Goal: Information Seeking & Learning: Check status

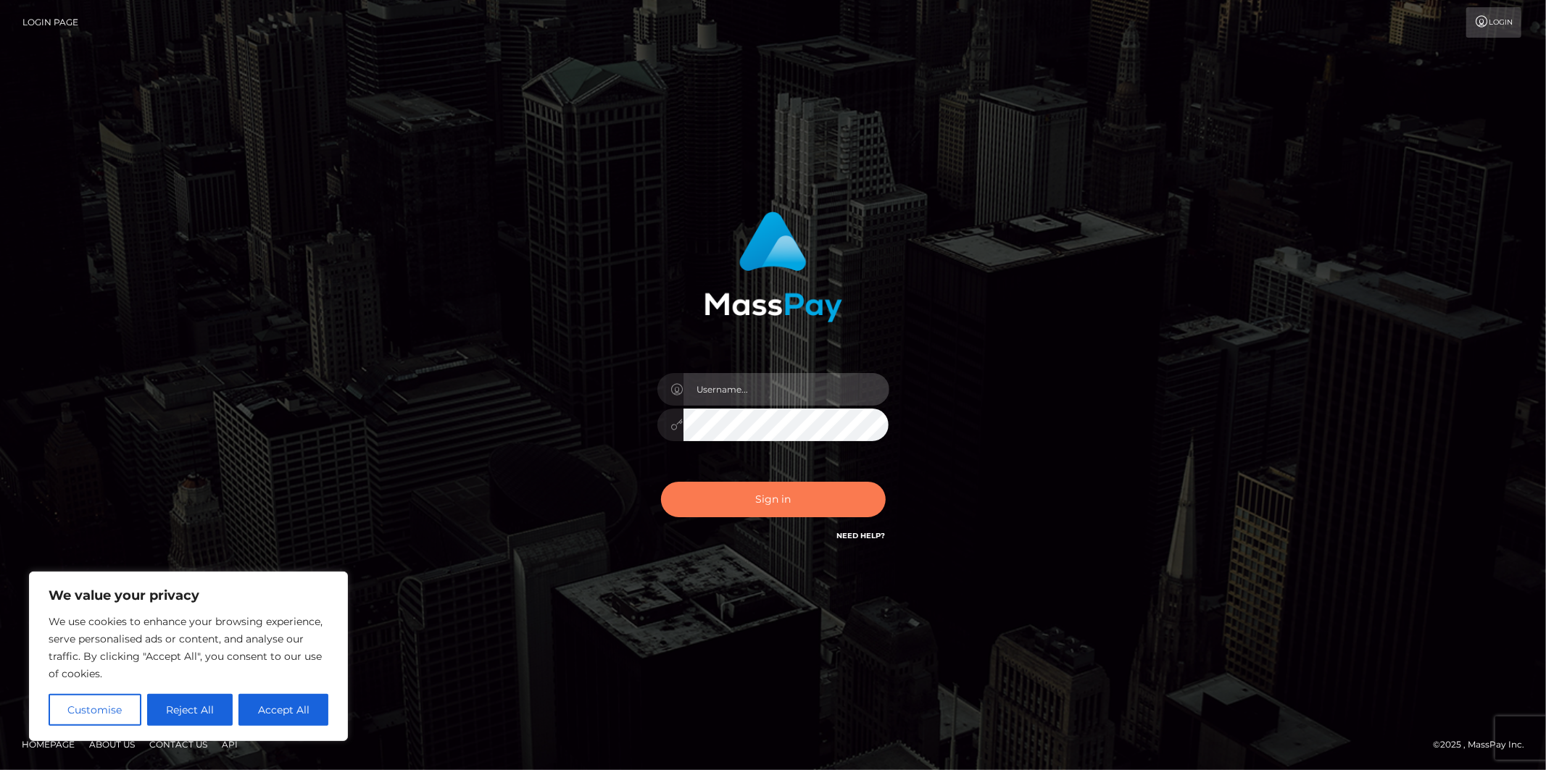
type input "Jonathan.megabonanza"
click at [723, 504] on button "Sign in" at bounding box center [773, 500] width 225 height 36
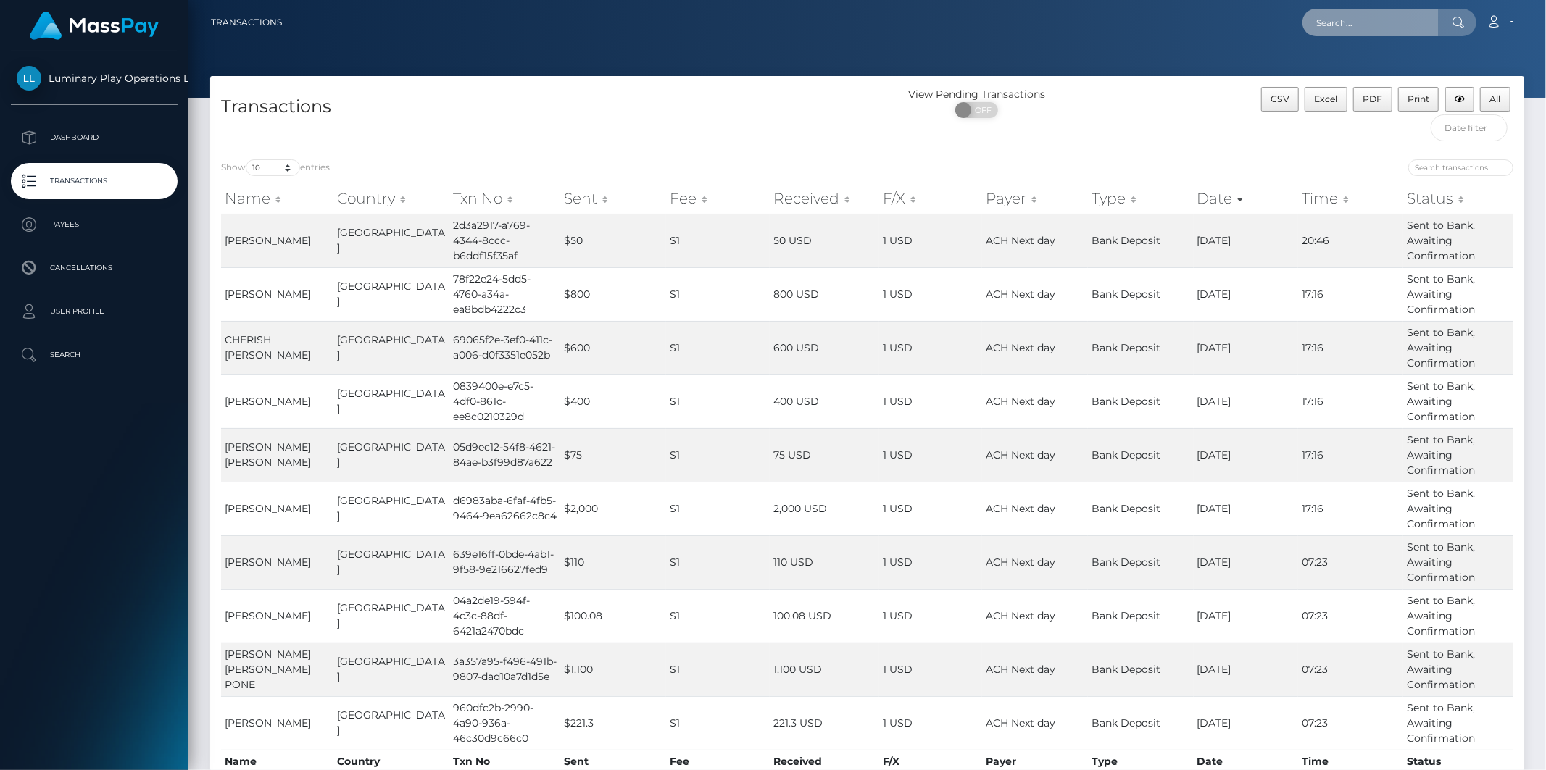
click at [1355, 28] on input "text" at bounding box center [1370, 23] width 136 height 28
paste input "325854"
type input "325854"
click at [1341, 72] on link "[PERSON_NAME]" at bounding box center [1360, 75] width 116 height 27
click at [1440, 169] on input "search" at bounding box center [1460, 167] width 105 height 17
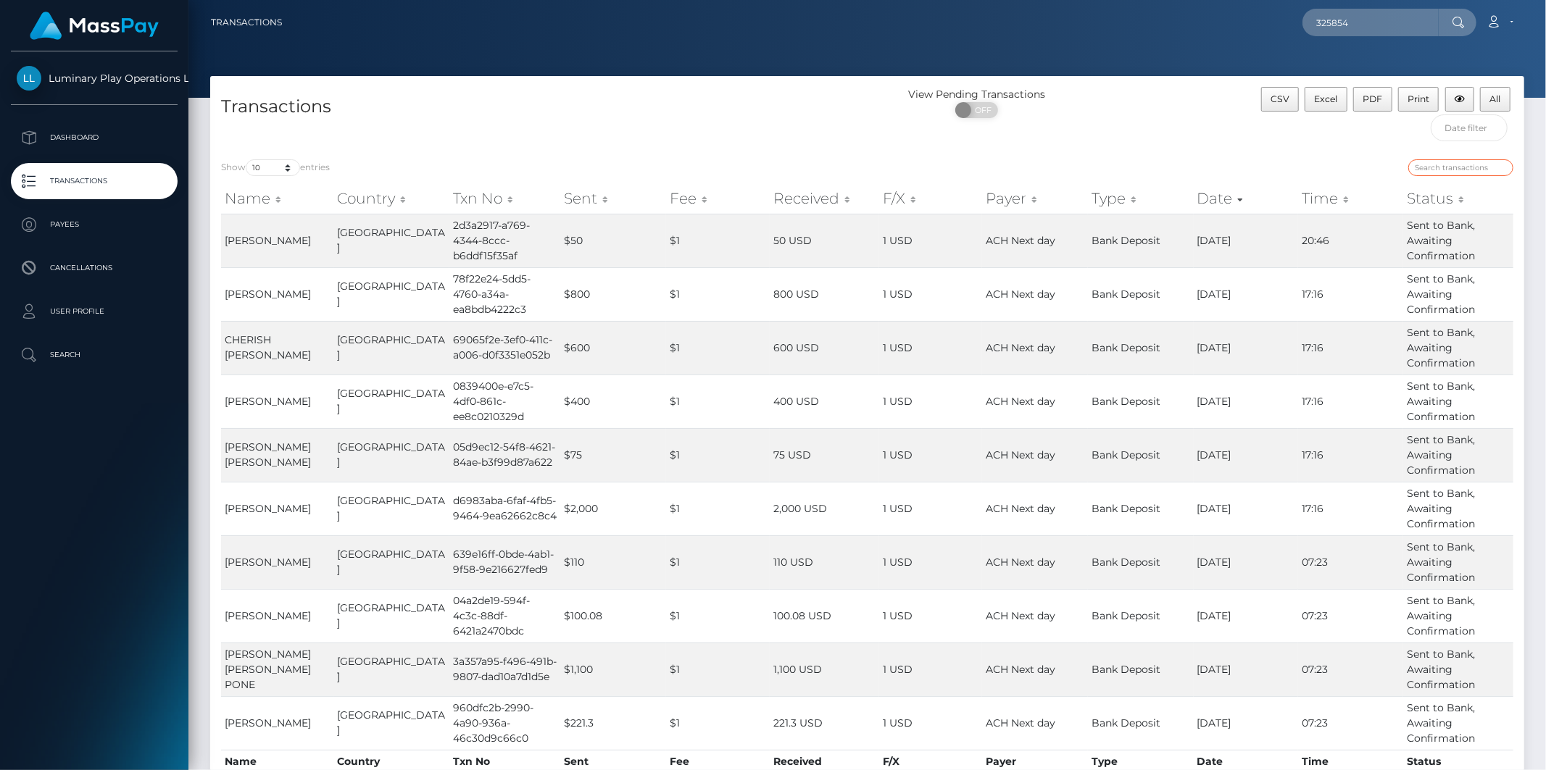
paste input "325854"
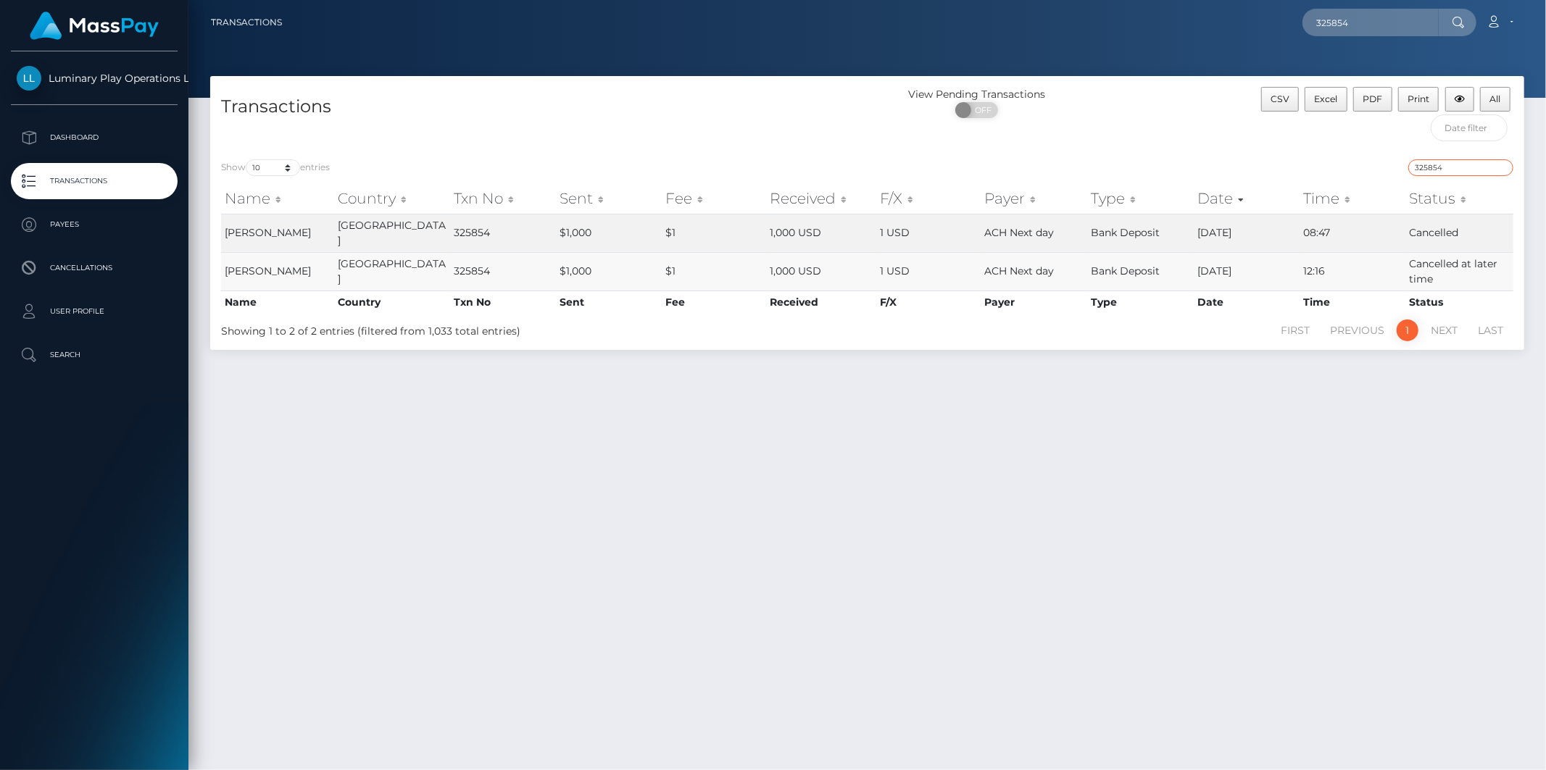
type input "325854"
click at [1419, 275] on td "Cancelled at later time" at bounding box center [1459, 271] width 108 height 38
click at [1095, 278] on td "Bank Deposit" at bounding box center [1140, 271] width 107 height 38
click at [1109, 237] on td "Bank Deposit" at bounding box center [1140, 233] width 107 height 38
drag, startPoint x: 1410, startPoint y: 229, endPoint x: 1462, endPoint y: 236, distance: 52.6
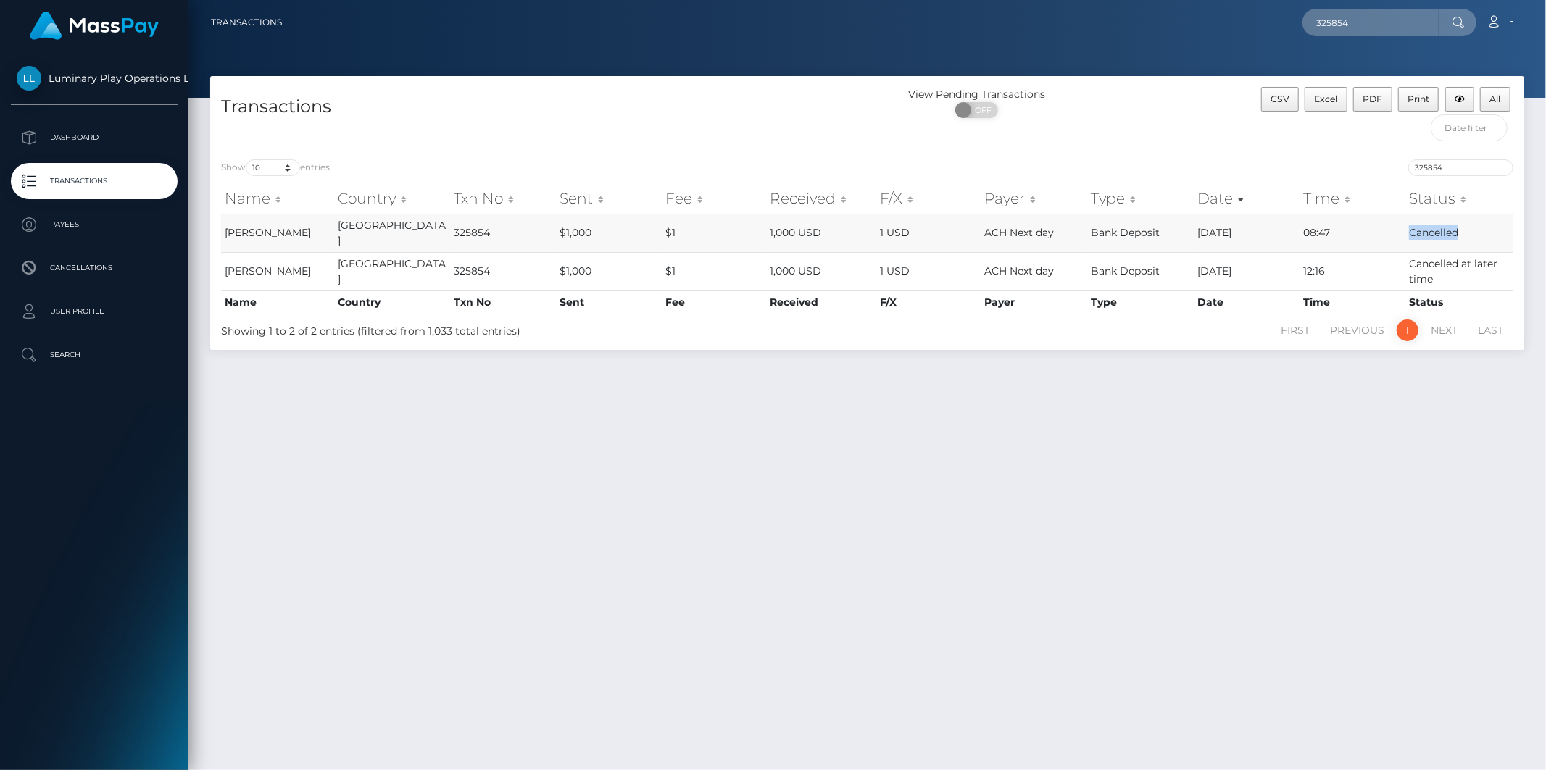
click at [1462, 236] on td "Cancelled" at bounding box center [1459, 233] width 108 height 38
click at [1408, 328] on link "1" at bounding box center [1408, 331] width 22 height 22
click at [732, 380] on div "Transactions View Pending Transactions ON OFF CSV Excel PDF Print All Show 10 2…" at bounding box center [866, 416] width 1357 height 681
click at [255, 269] on td "HEATHER A JENSON" at bounding box center [277, 271] width 113 height 38
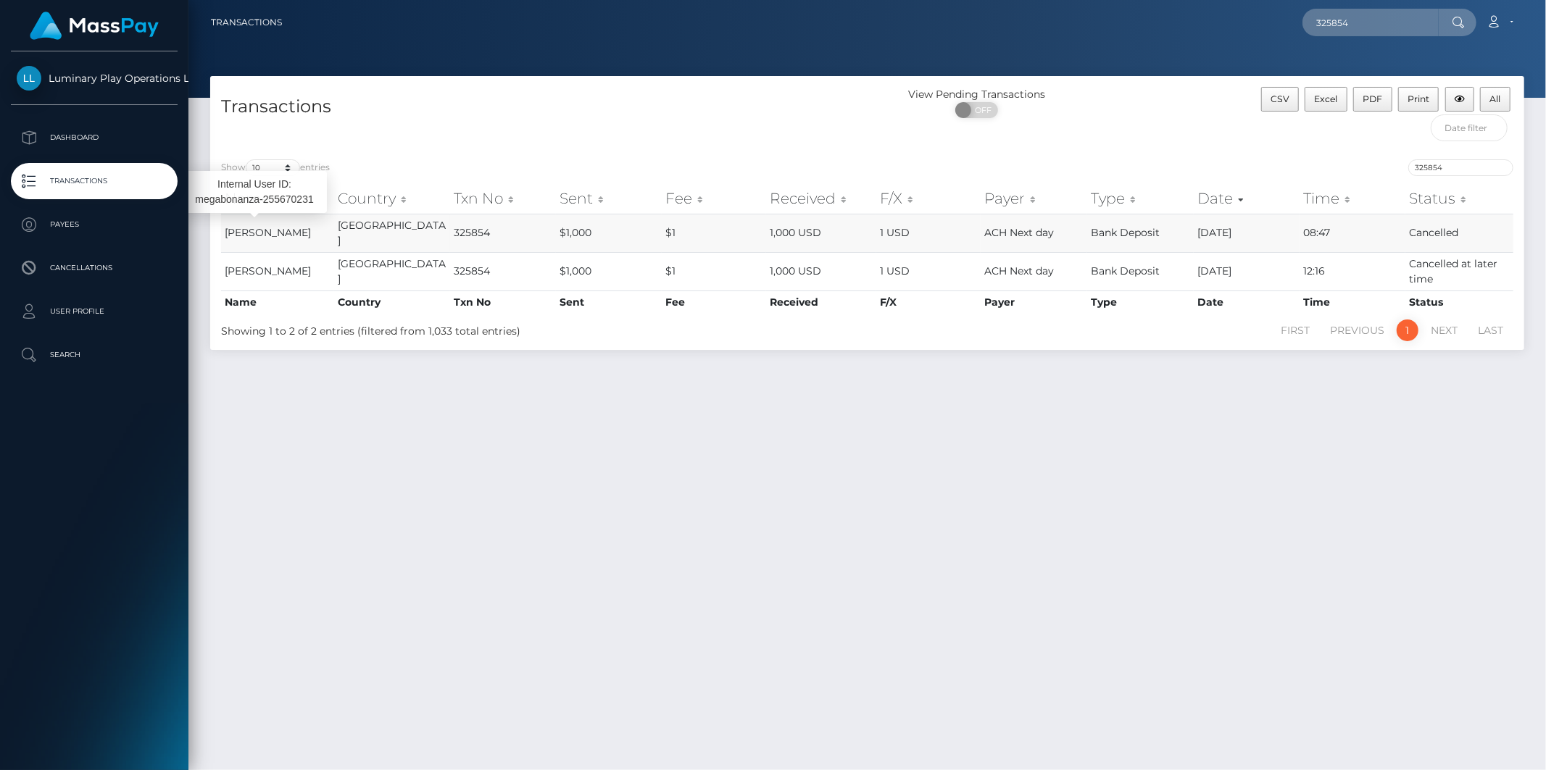
click at [259, 239] on span "HEATHER A JENSON" at bounding box center [268, 232] width 86 height 13
click at [385, 385] on div "Transactions View Pending Transactions ON OFF CSV Excel PDF Print All Show 10 2…" at bounding box center [866, 416] width 1357 height 681
click at [288, 170] on select "10 25 50 100 250 500 1,000 3,500" at bounding box center [273, 167] width 54 height 17
select select "3500"
click at [247, 159] on select "10 25 50 100 250 500 1,000 3,500" at bounding box center [273, 167] width 54 height 17
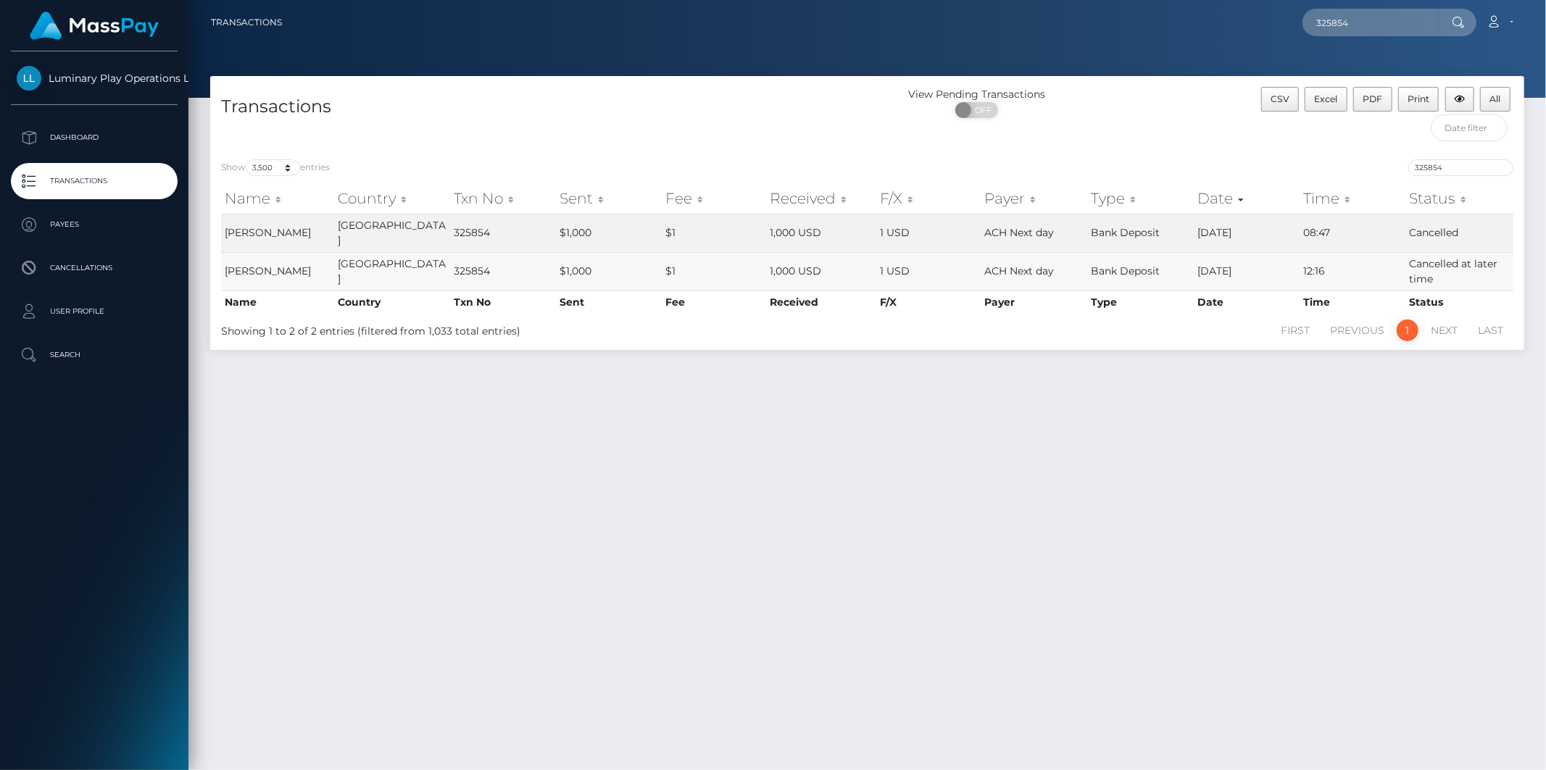
click at [1106, 270] on td "Bank Deposit" at bounding box center [1140, 271] width 107 height 38
click at [1357, 11] on input "325854" at bounding box center [1370, 23] width 136 height 28
click at [1365, 28] on input "325854" at bounding box center [1370, 23] width 136 height 28
drag, startPoint x: 1357, startPoint y: 24, endPoint x: 1223, endPoint y: 17, distance: 135.0
click at [1228, 17] on div "325854 Loading... Loading... Account Edit Profile Logout" at bounding box center [909, 22] width 1230 height 30
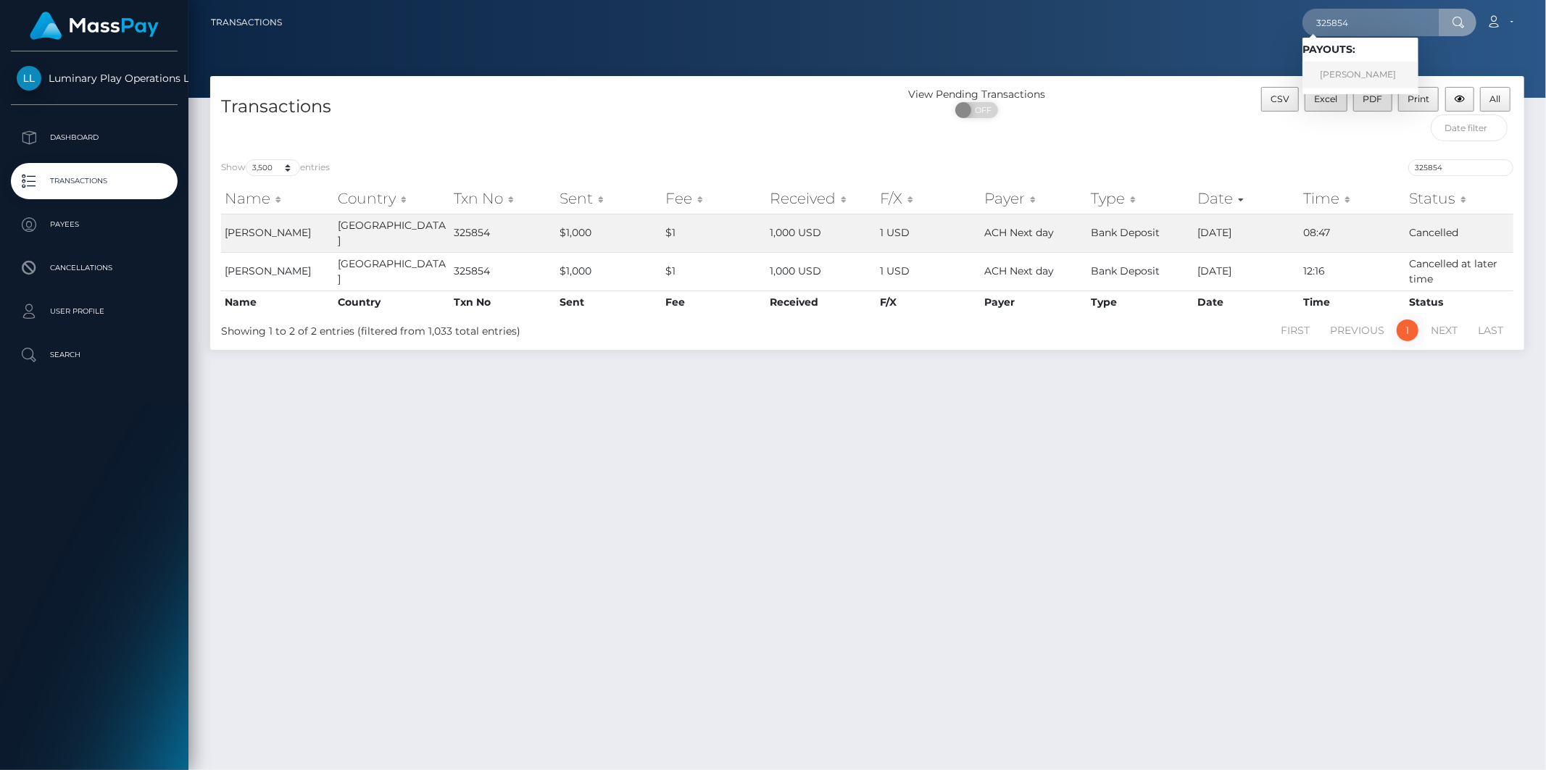
click at [1331, 68] on link "HEATHER A JENSON" at bounding box center [1360, 75] width 116 height 27
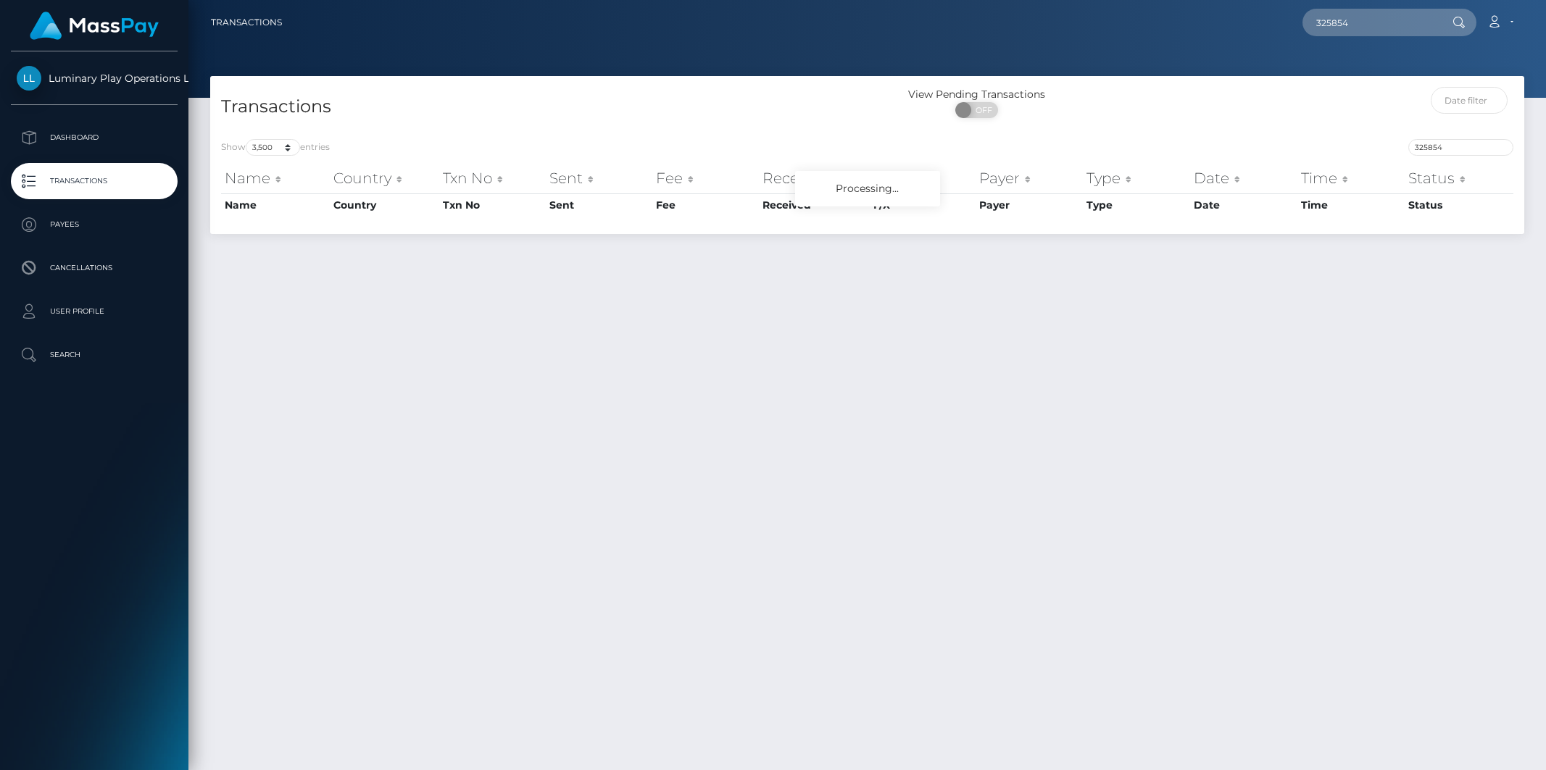
select select "3500"
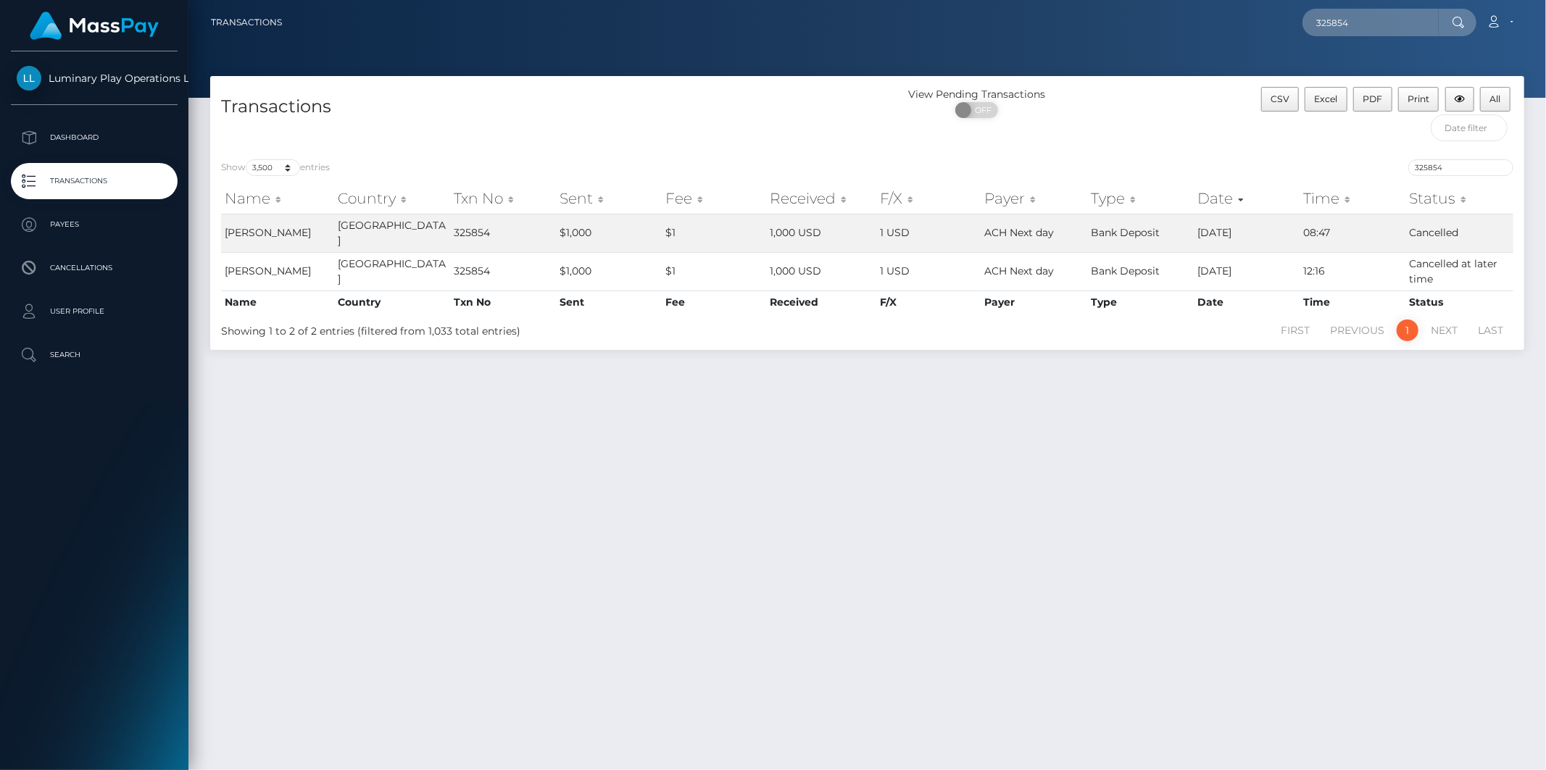
click at [913, 423] on div "Transactions View Pending Transactions ON OFF CSV Excel PDF Print All Show 10 2…" at bounding box center [866, 416] width 1357 height 681
click at [1404, 327] on link "1" at bounding box center [1408, 331] width 22 height 22
click at [1462, 199] on th "Status" at bounding box center [1459, 198] width 108 height 29
click at [114, 73] on span "Luminary Play Operations Limited" at bounding box center [94, 78] width 167 height 13
click at [82, 186] on p "Transactions" at bounding box center [94, 181] width 155 height 22
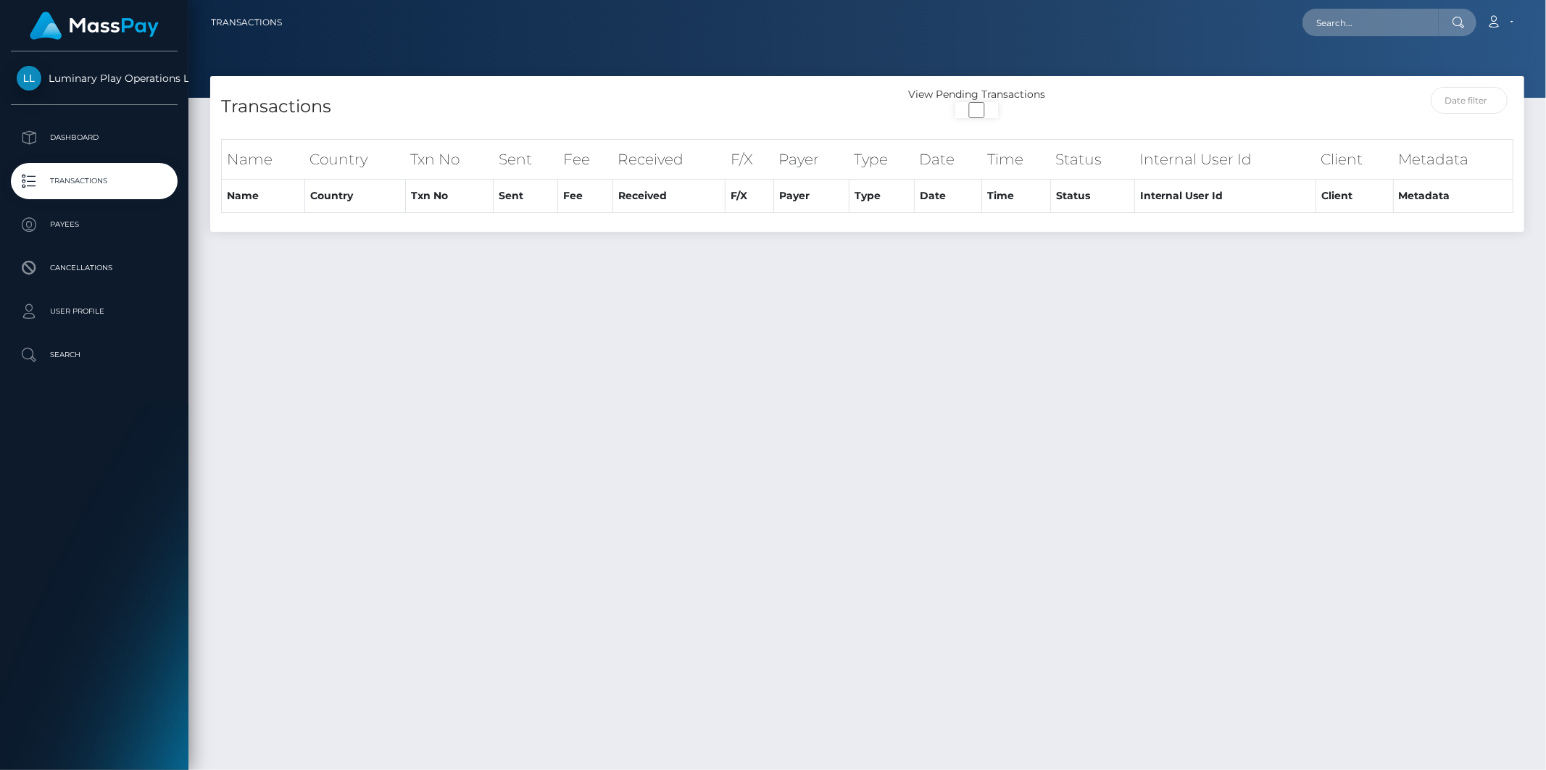
select select "3500"
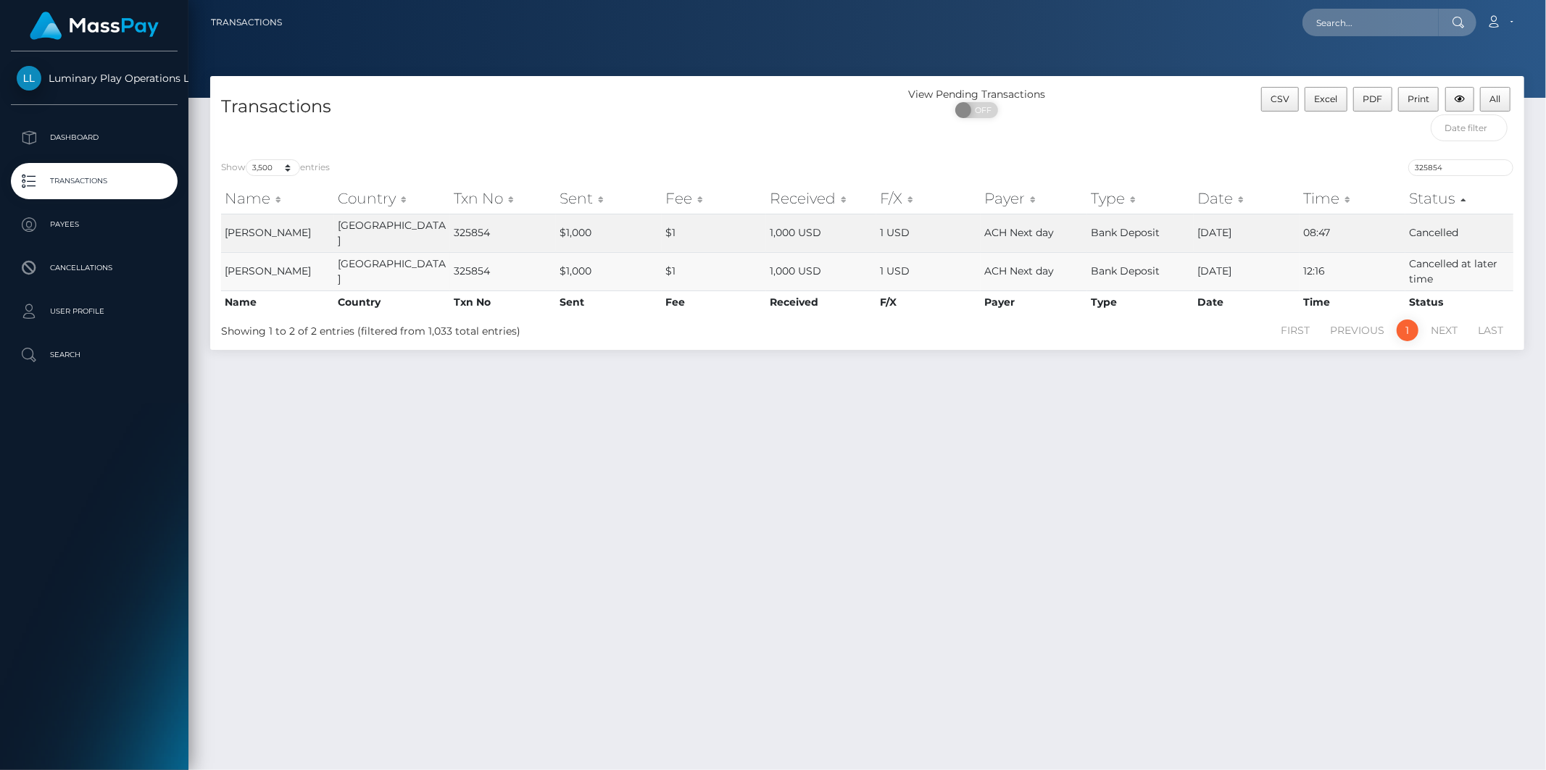
click at [1438, 269] on td "Cancelled at later time" at bounding box center [1459, 271] width 108 height 38
click at [1449, 236] on td "Cancelled" at bounding box center [1459, 233] width 108 height 38
click at [1381, 252] on td "12:16" at bounding box center [1352, 271] width 106 height 38
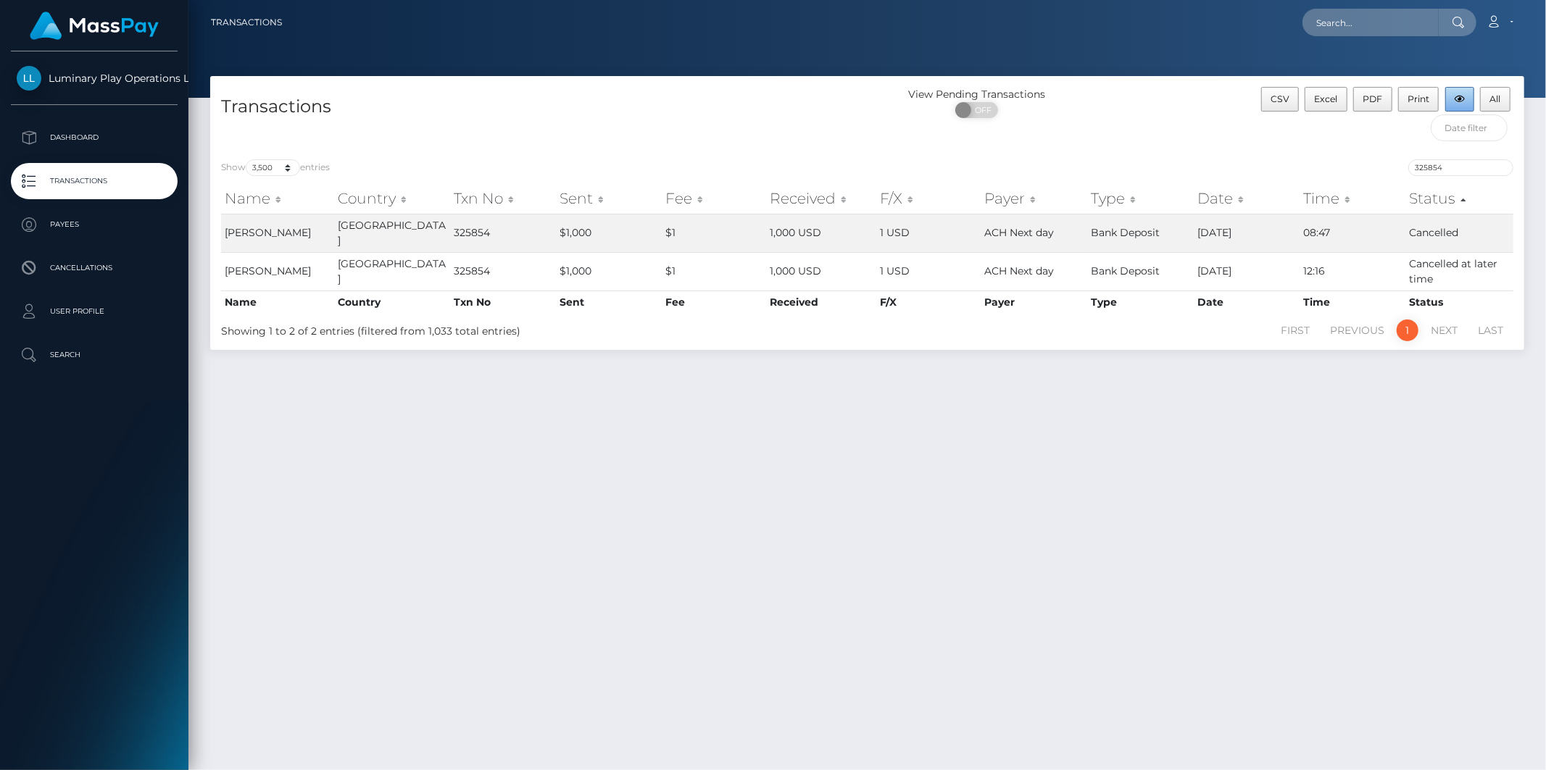
click at [1464, 101] on button "button" at bounding box center [1460, 99] width 30 height 25
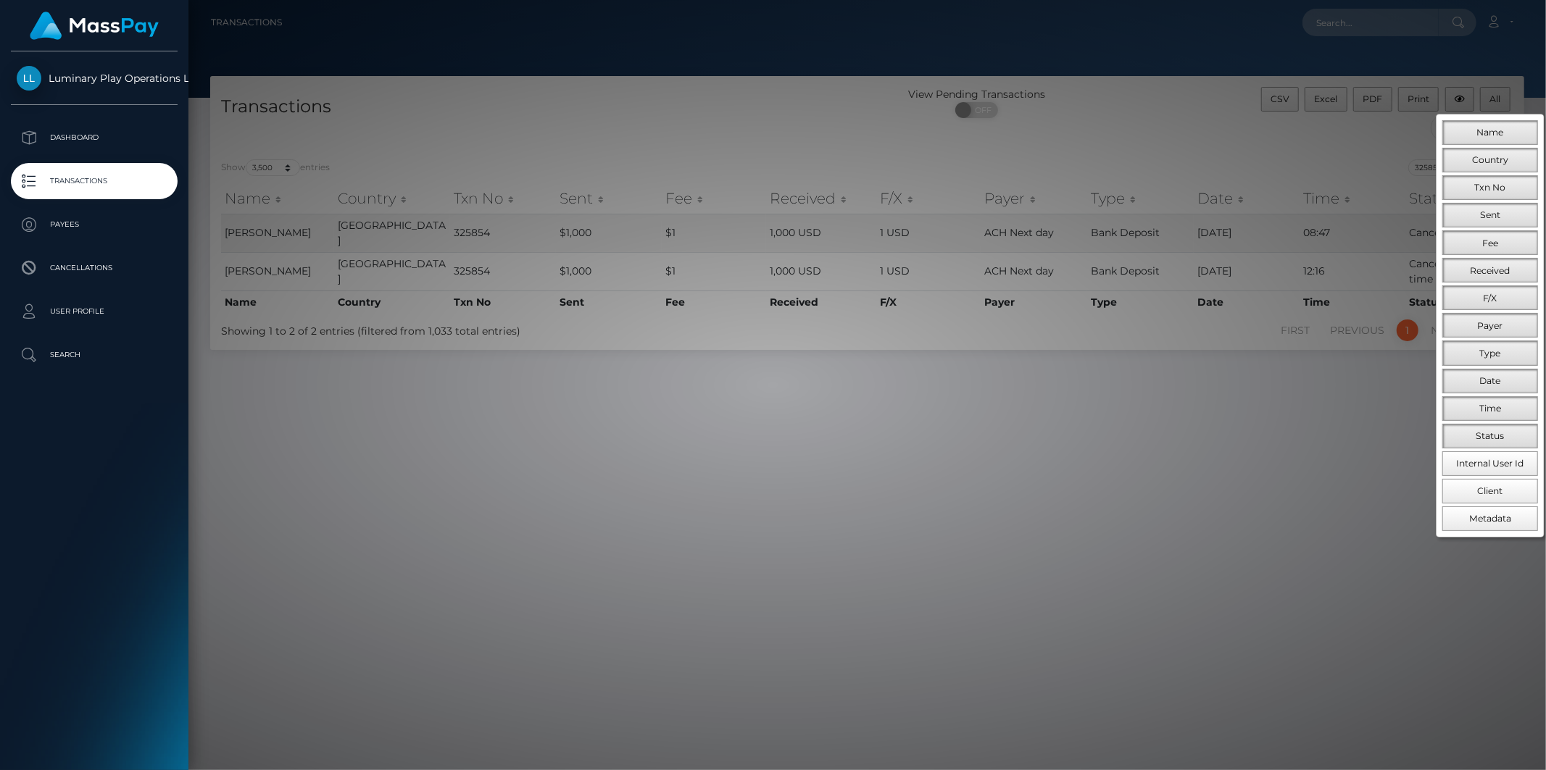
click at [1110, 140] on div at bounding box center [773, 385] width 1546 height 770
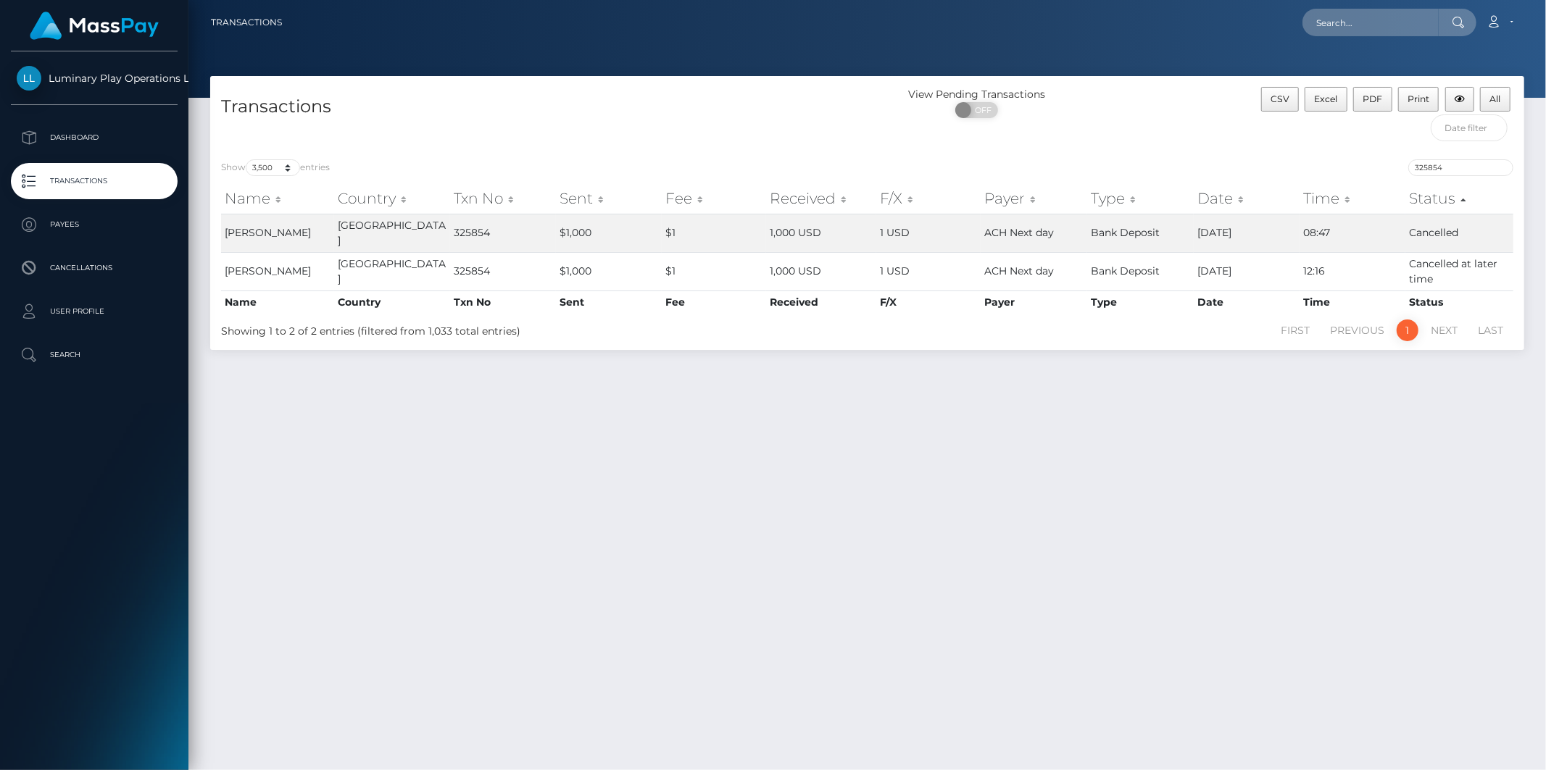
click at [1273, 133] on div "CSV Excel PDF Print All" at bounding box center [1360, 118] width 328 height 62
click at [1359, 24] on input "text" at bounding box center [1370, 23] width 136 height 28
click at [1365, 20] on input "text" at bounding box center [1370, 23] width 136 height 28
paste input "325854"
type input "325854"
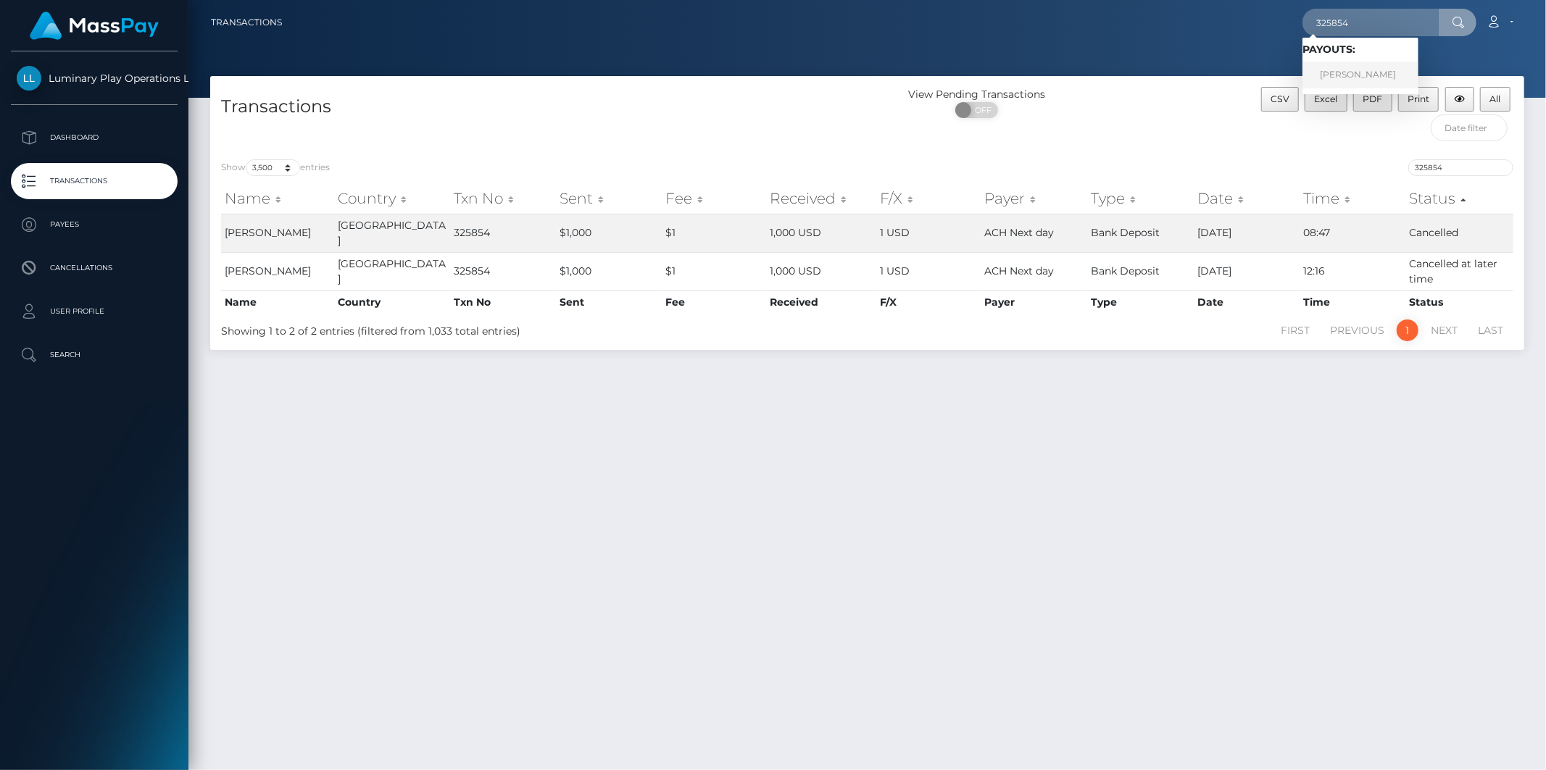
click at [1345, 71] on link "HEATHER A JENSON" at bounding box center [1360, 75] width 116 height 27
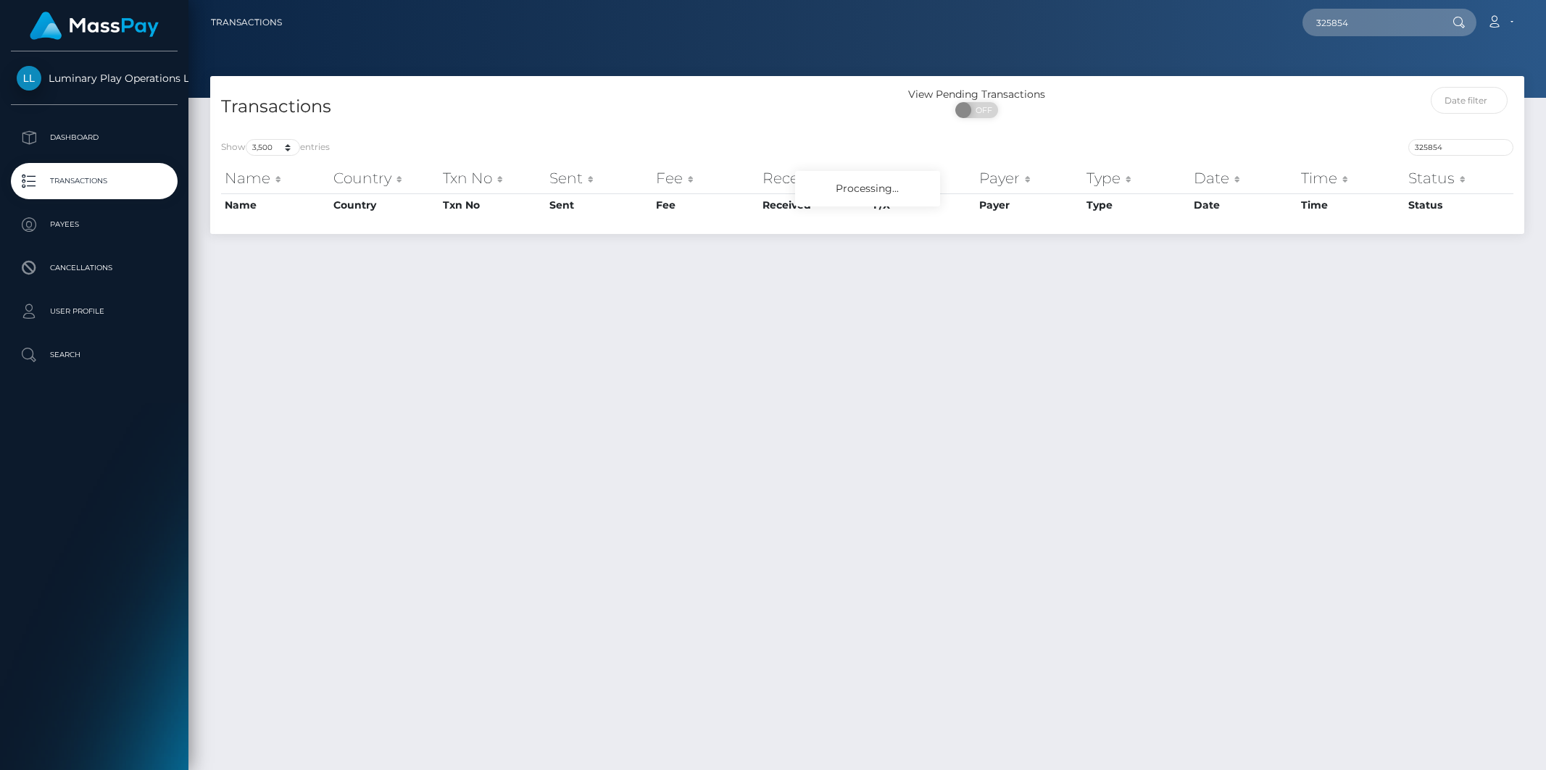
select select "3500"
